Goal: Information Seeking & Learning: Learn about a topic

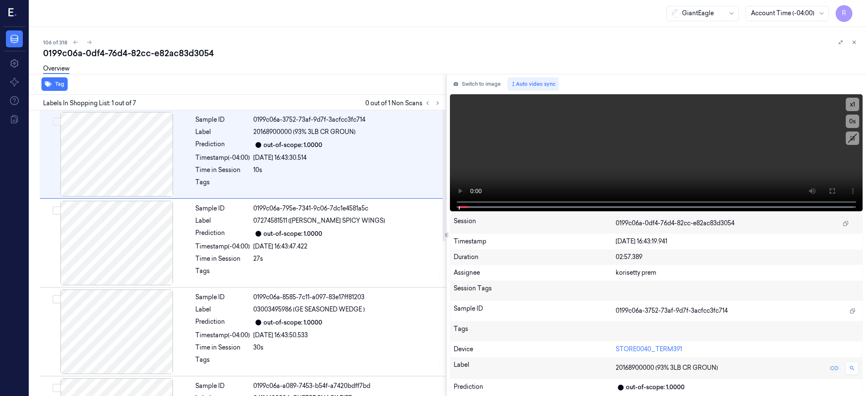
click at [446, 95] on div "Labels In Shopping List: 1 out of 7 0 out of 1 Non Scans" at bounding box center [236, 103] width 420 height 16
click at [441, 103] on icon at bounding box center [438, 103] width 6 height 6
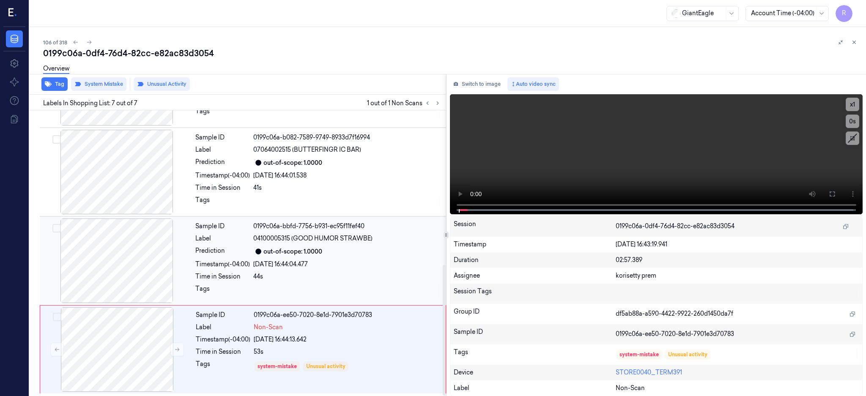
click at [124, 244] on div at bounding box center [116, 261] width 151 height 85
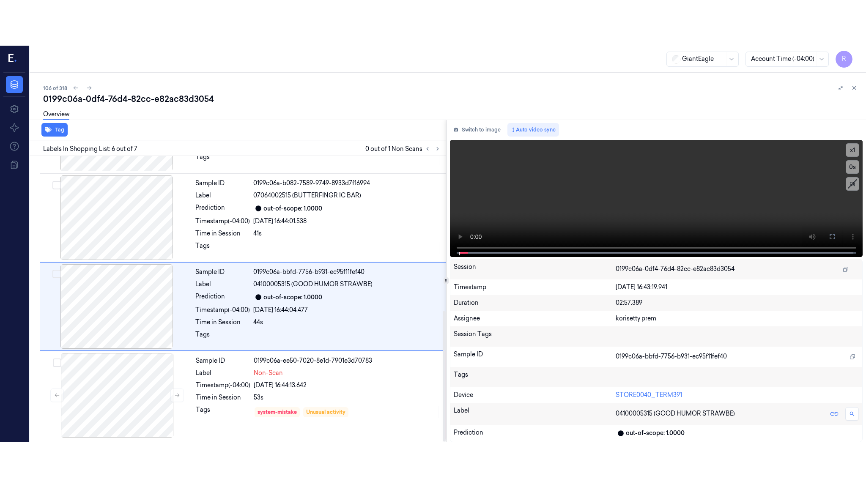
scroll to position [338, 0]
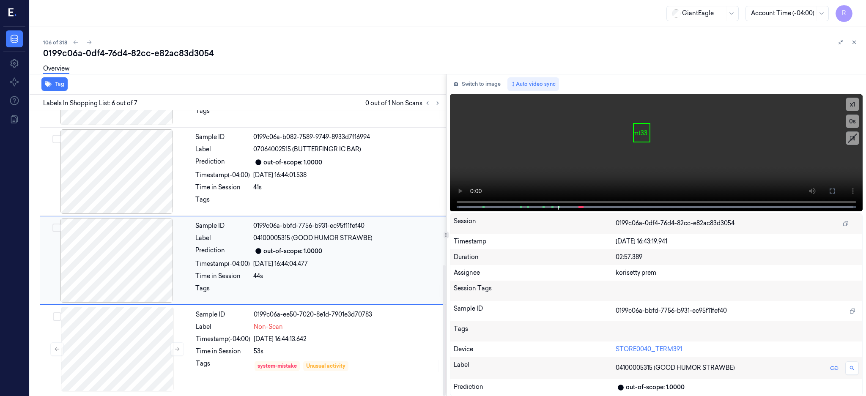
click at [133, 250] on div at bounding box center [116, 260] width 151 height 85
click at [836, 192] on icon at bounding box center [832, 191] width 7 height 7
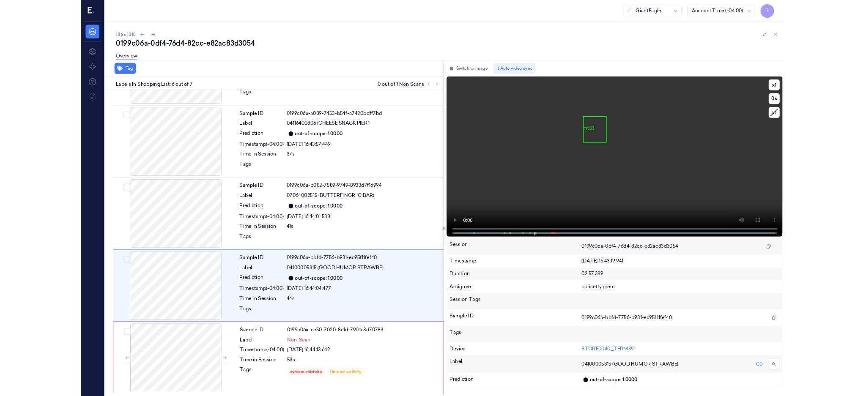
scroll to position [247, 0]
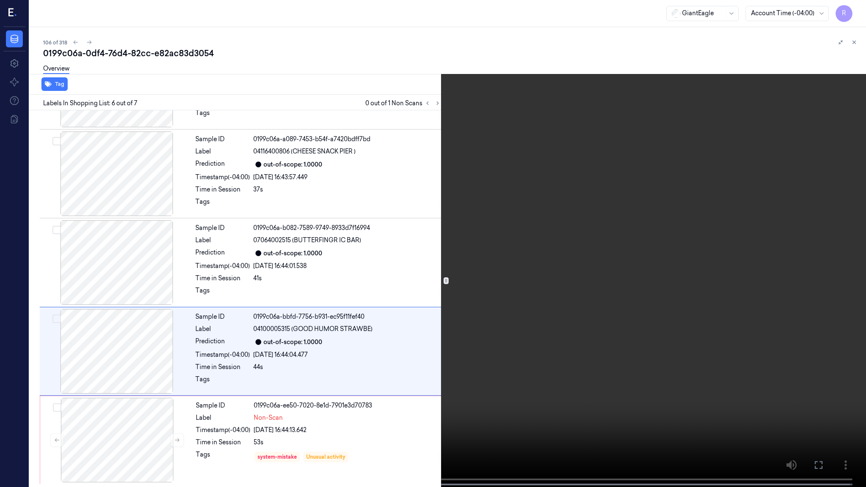
click at [579, 246] on video at bounding box center [433, 244] width 866 height 489
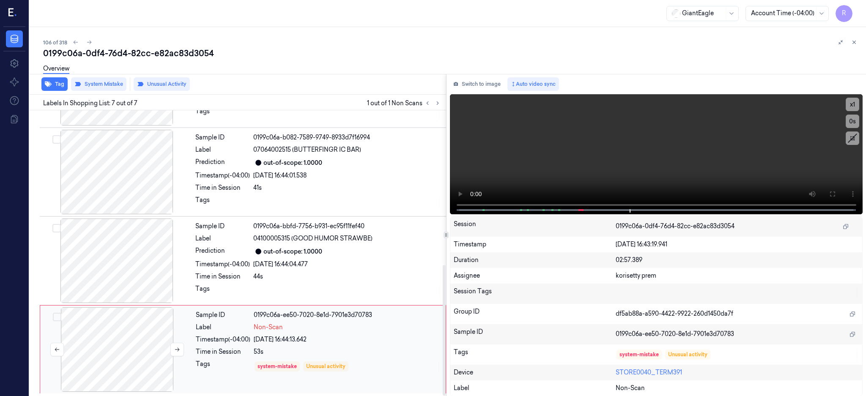
click at [121, 341] on div at bounding box center [117, 350] width 151 height 85
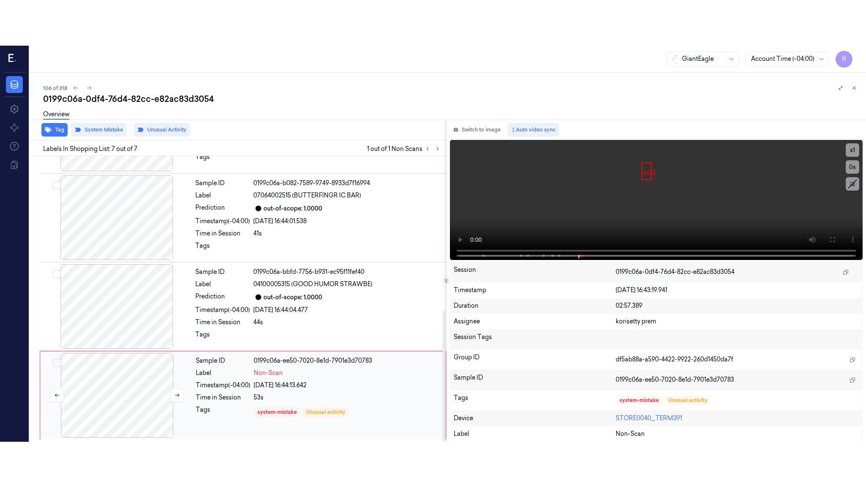
scroll to position [338, 0]
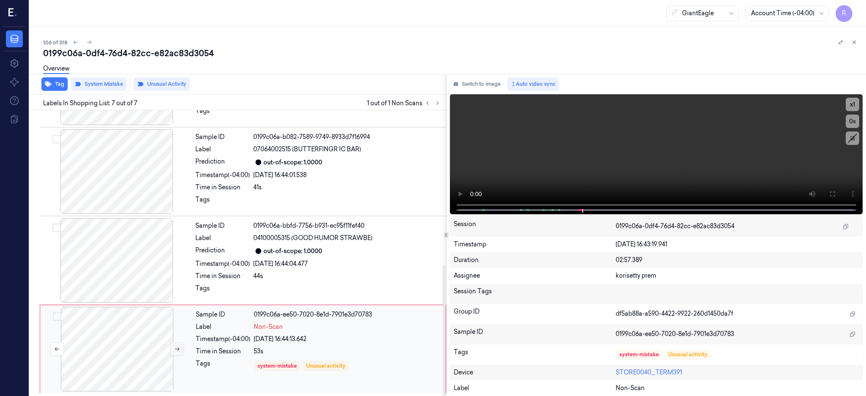
click at [179, 354] on button at bounding box center [177, 350] width 14 height 14
click at [836, 195] on icon at bounding box center [832, 194] width 7 height 7
click at [141, 321] on div at bounding box center [117, 349] width 151 height 85
click at [142, 345] on div at bounding box center [117, 349] width 151 height 85
click at [839, 187] on button at bounding box center [833, 194] width 14 height 14
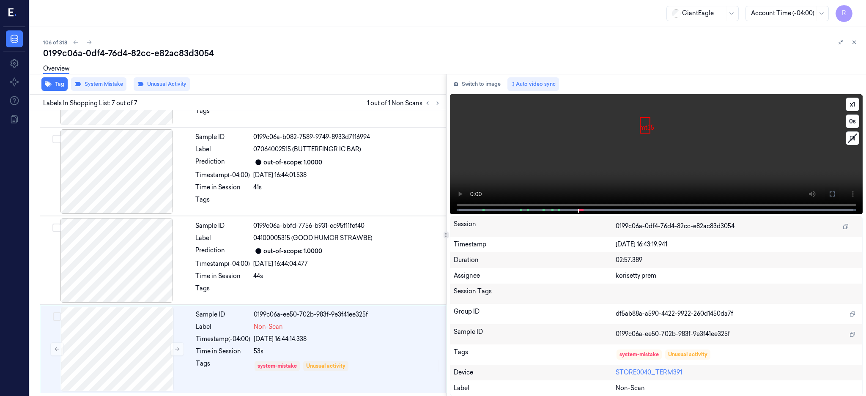
scroll to position [247, 0]
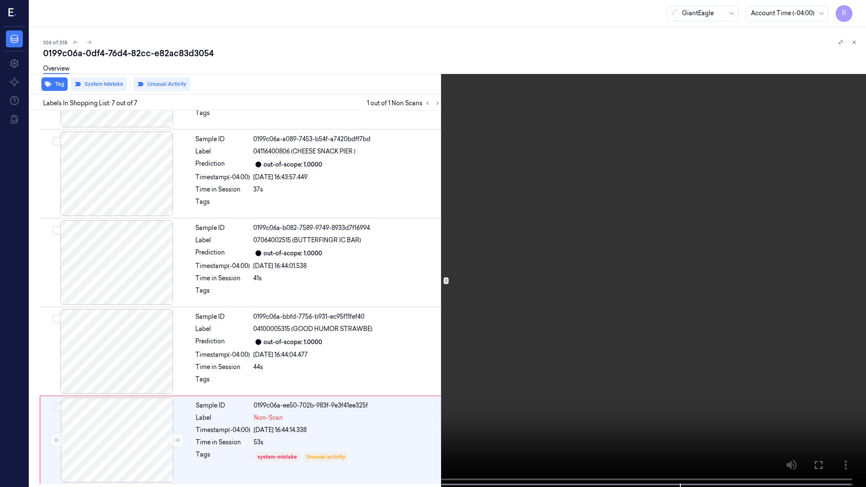
click at [737, 367] on video at bounding box center [433, 244] width 866 height 489
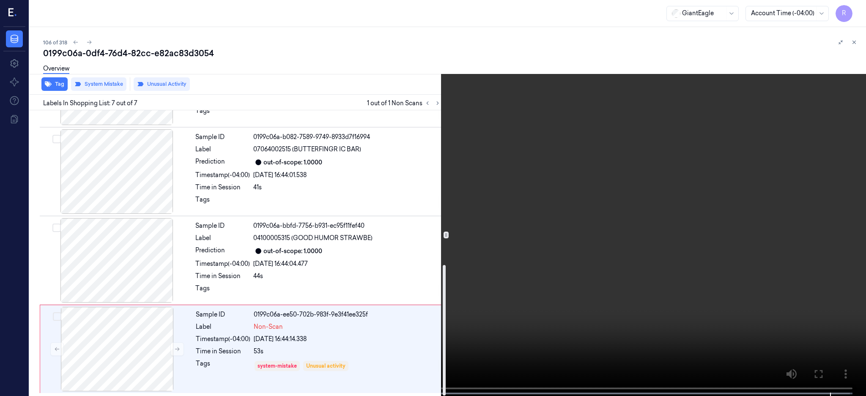
scroll to position [338, 0]
